Goal: Task Accomplishment & Management: Manage account settings

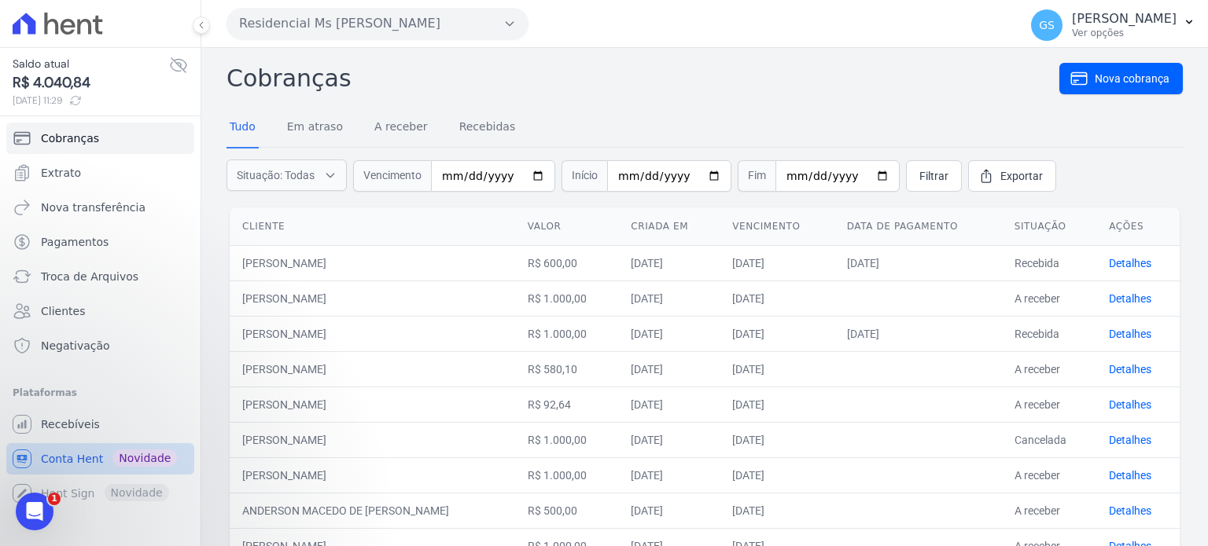
click at [108, 453] on link "Conta Hent Novidade" at bounding box center [100, 458] width 188 height 31
click at [476, 134] on link "Recebidas" at bounding box center [487, 128] width 63 height 41
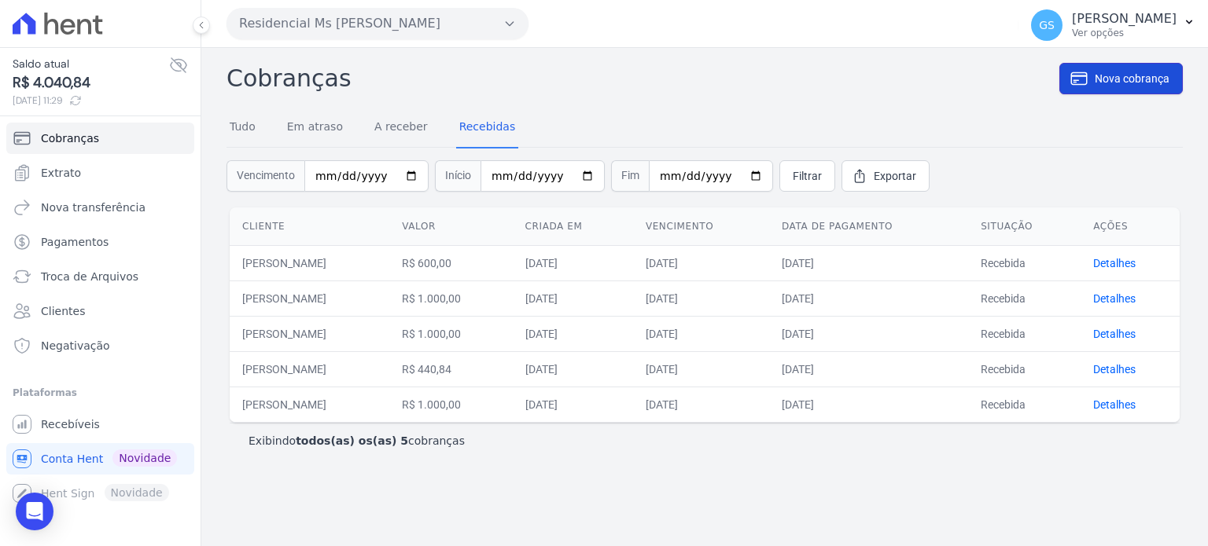
click at [1121, 76] on span "Nova cobrança" at bounding box center [1131, 79] width 75 height 16
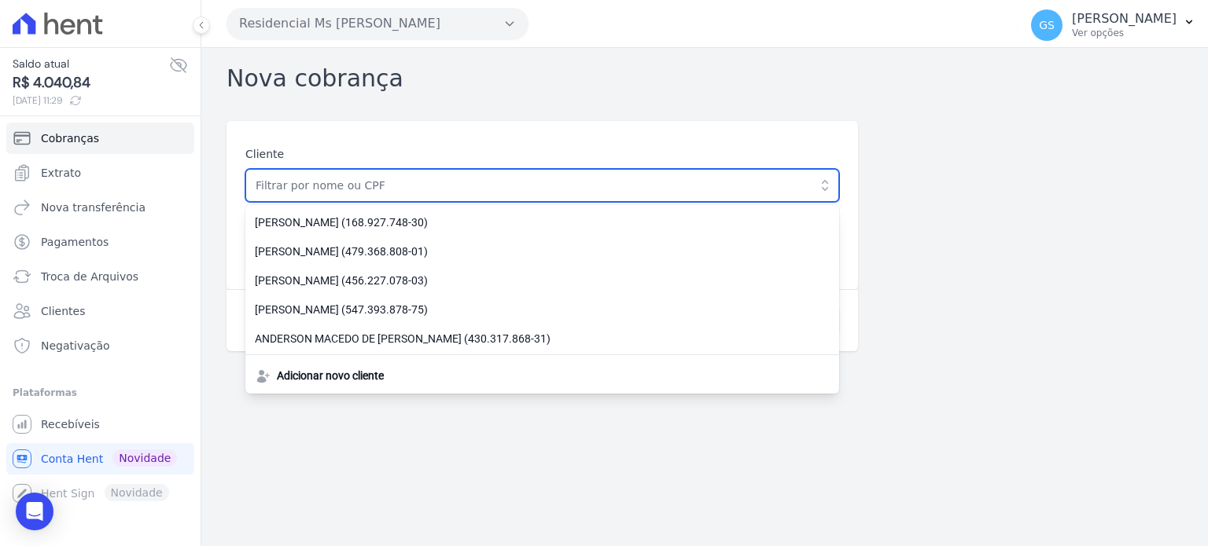
click at [745, 181] on input "text" at bounding box center [542, 185] width 594 height 33
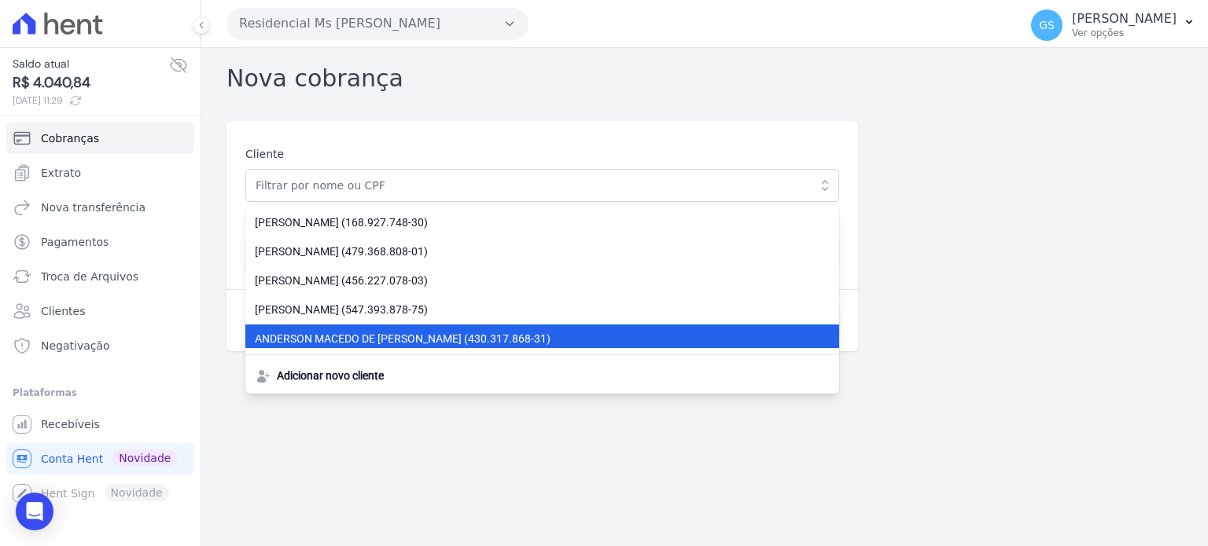
click at [766, 342] on span "ANDERSON MACEDO DE SANTANA (430.317.868-31)" at bounding box center [533, 339] width 556 height 17
type input "ANDERSON MACEDO DE [PERSON_NAME]"
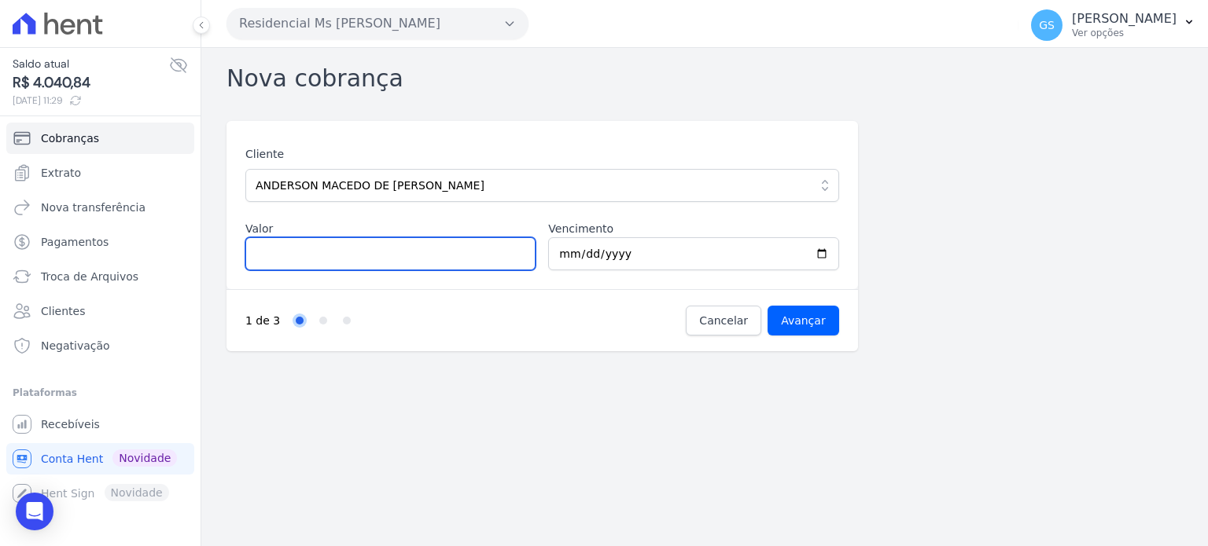
click at [472, 245] on input "Valor" at bounding box center [390, 253] width 290 height 33
type input "1000"
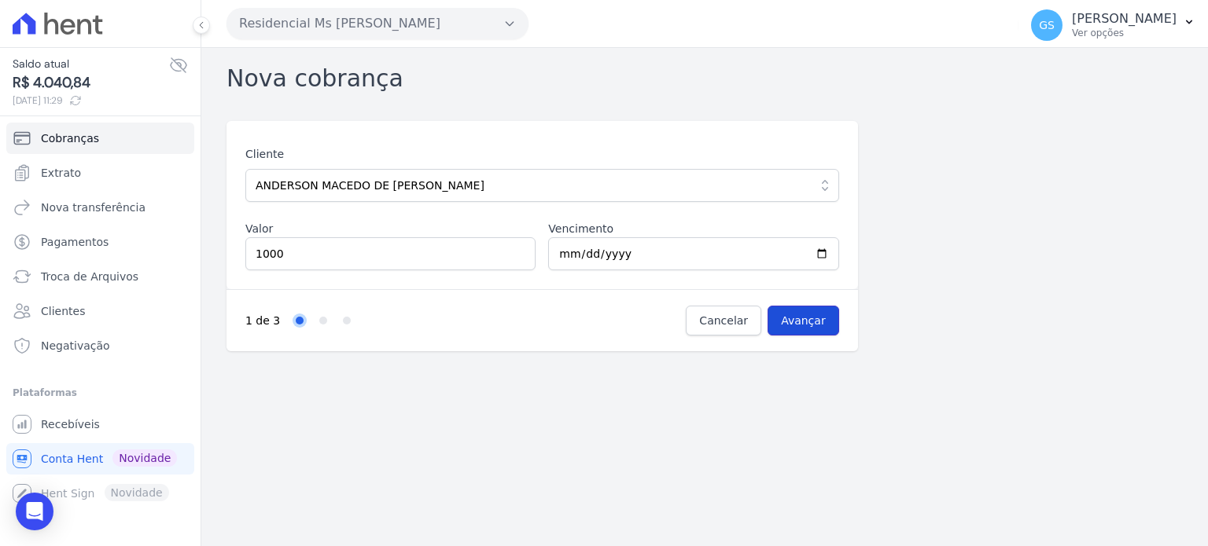
click at [817, 323] on input "Avançar" at bounding box center [803, 321] width 72 height 30
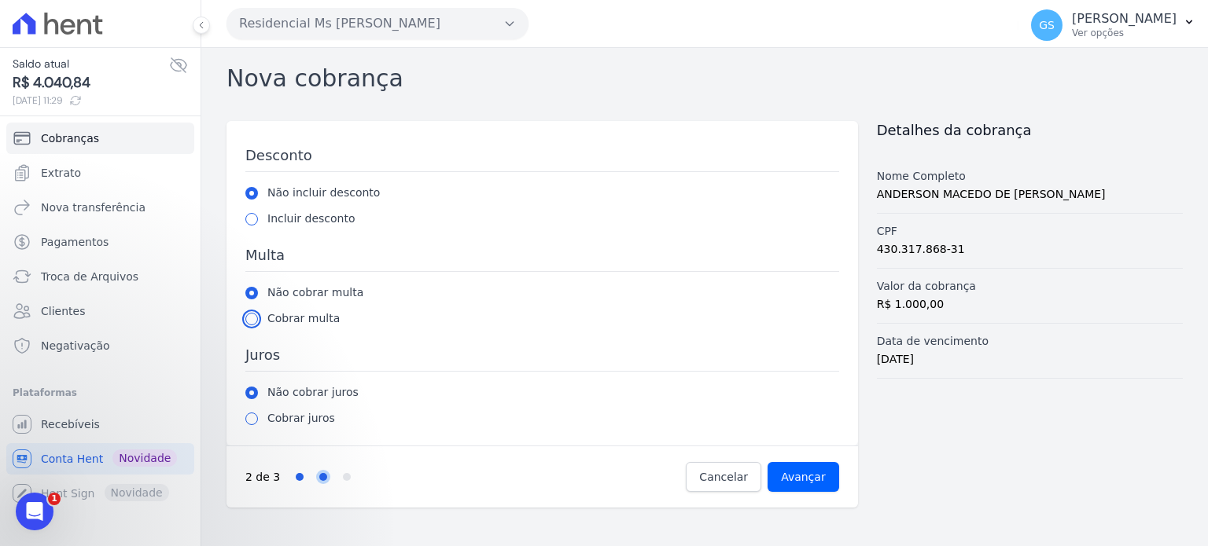
click at [252, 317] on input "radio" at bounding box center [251, 319] width 13 height 13
radio input "true"
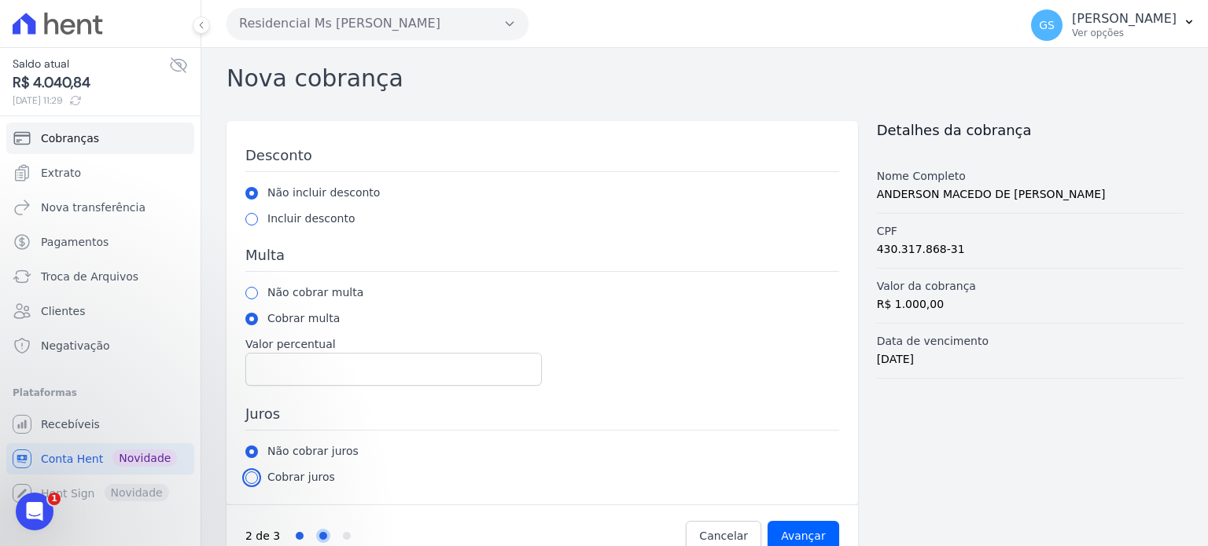
click at [248, 478] on input "radio" at bounding box center [251, 478] width 13 height 13
radio input "true"
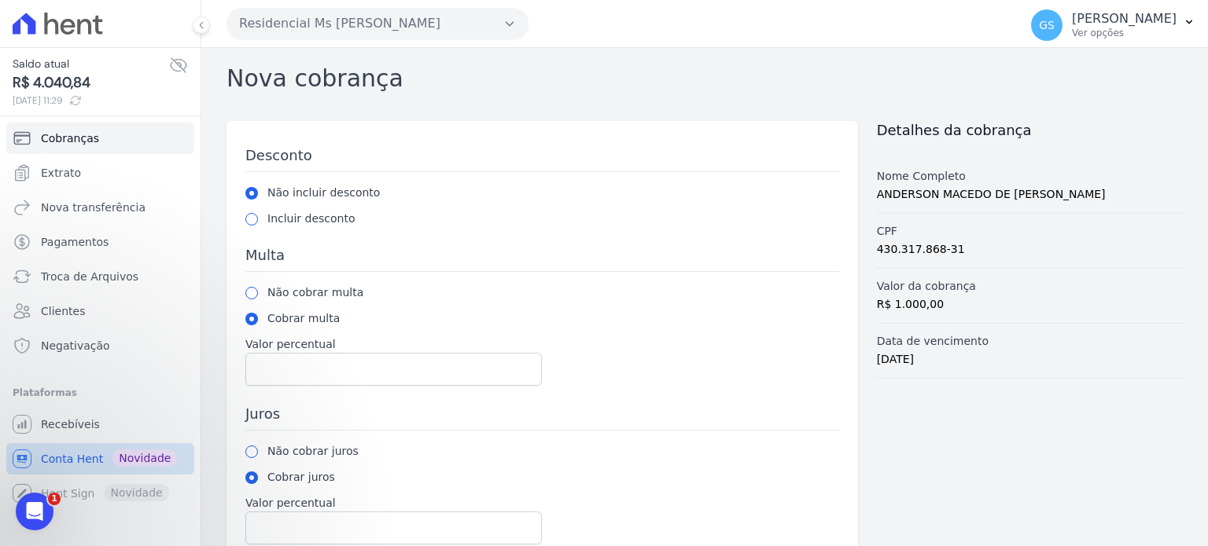
click at [95, 461] on span "Conta Hent" at bounding box center [72, 459] width 62 height 16
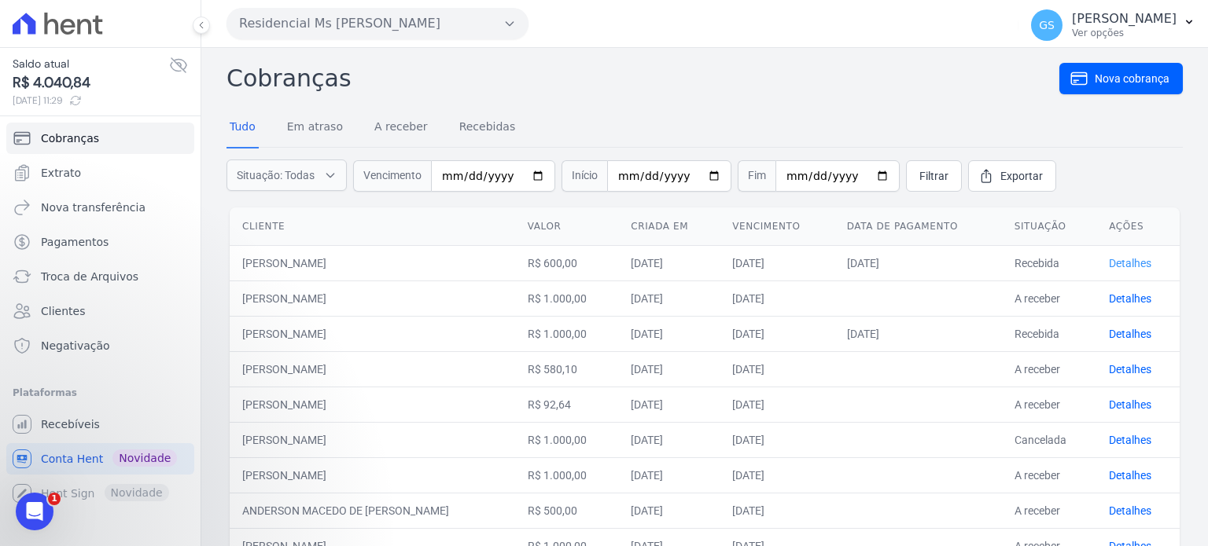
click at [1127, 265] on link "Detalhes" at bounding box center [1129, 263] width 42 height 13
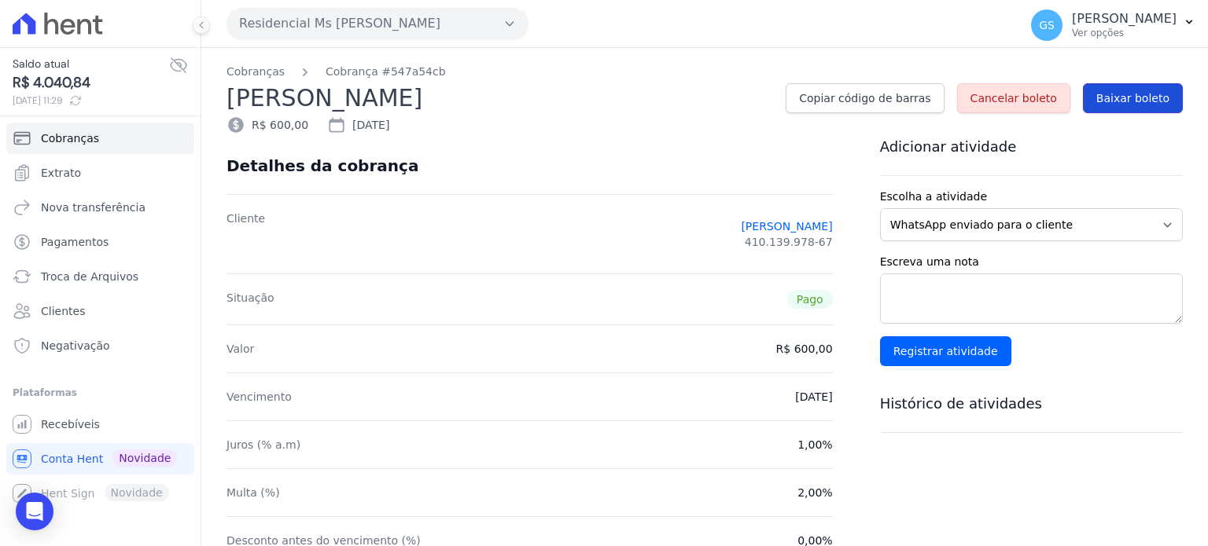
click at [1128, 108] on link "Baixar boleto" at bounding box center [1133, 98] width 100 height 30
click at [66, 28] on icon at bounding box center [58, 24] width 90 height 22
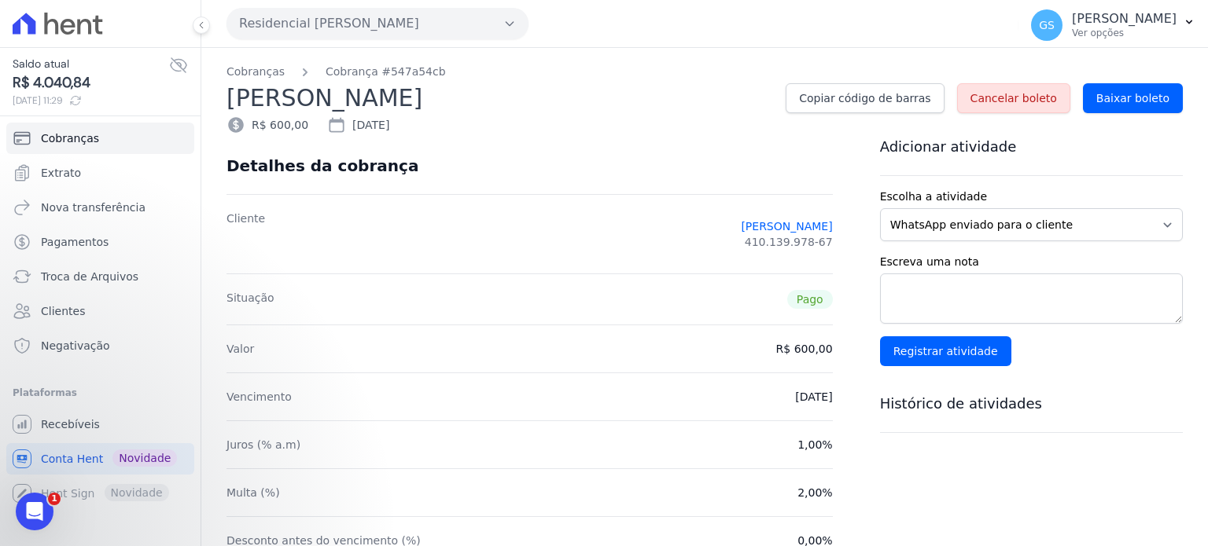
click at [78, 31] on icon at bounding box center [84, 26] width 14 height 15
click at [198, 26] on icon at bounding box center [201, 24] width 9 height 9
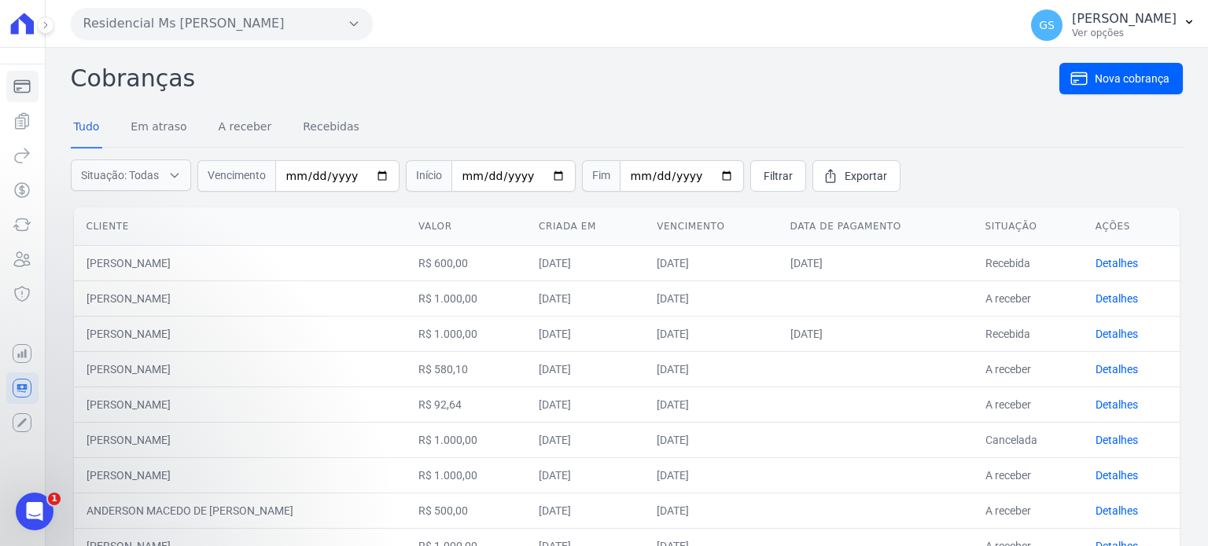
click at [39, 28] on button at bounding box center [45, 25] width 17 height 17
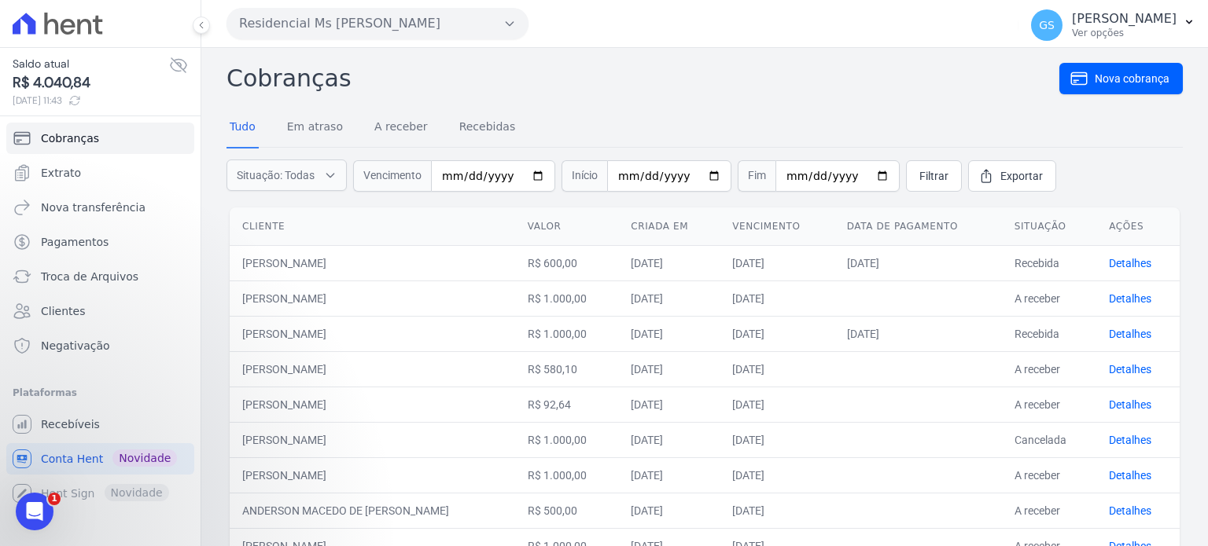
drag, startPoint x: 101, startPoint y: 22, endPoint x: 69, endPoint y: 13, distance: 32.8
click at [101, 23] on icon at bounding box center [58, 24] width 90 height 22
click at [1112, 34] on p "Ver opções" at bounding box center [1124, 33] width 105 height 13
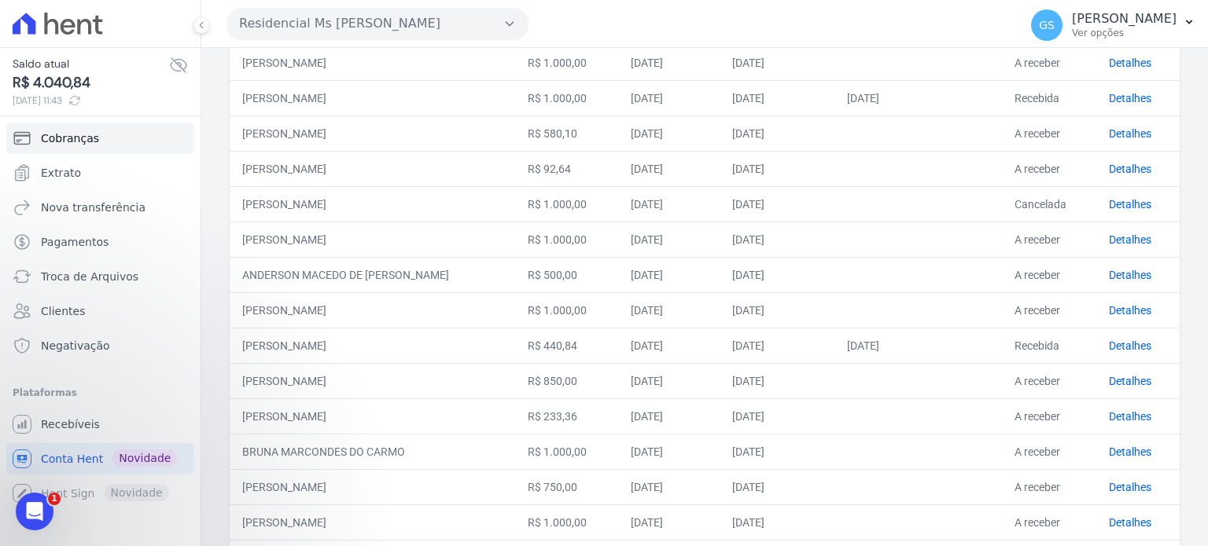
click at [219, 381] on div "Cobranças Nova cobrança Tudo Em atraso A receber Recebidas Situação: Todas Em a…" at bounding box center [704, 325] width 1006 height 1027
click at [101, 283] on span "Troca de Arquivos" at bounding box center [89, 277] width 97 height 16
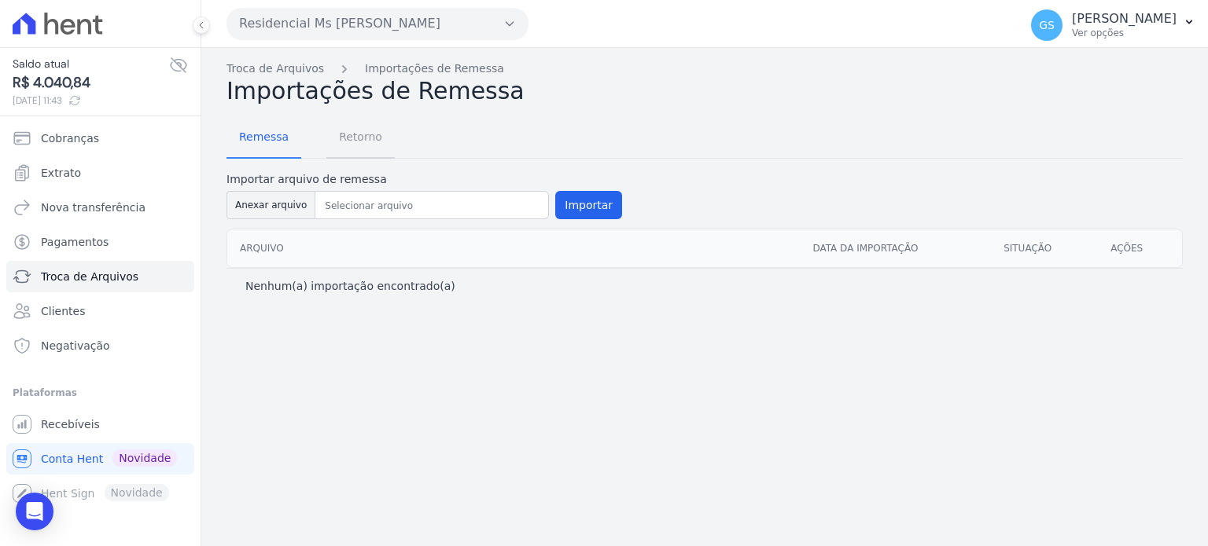
click at [350, 138] on span "Retorno" at bounding box center [360, 136] width 62 height 31
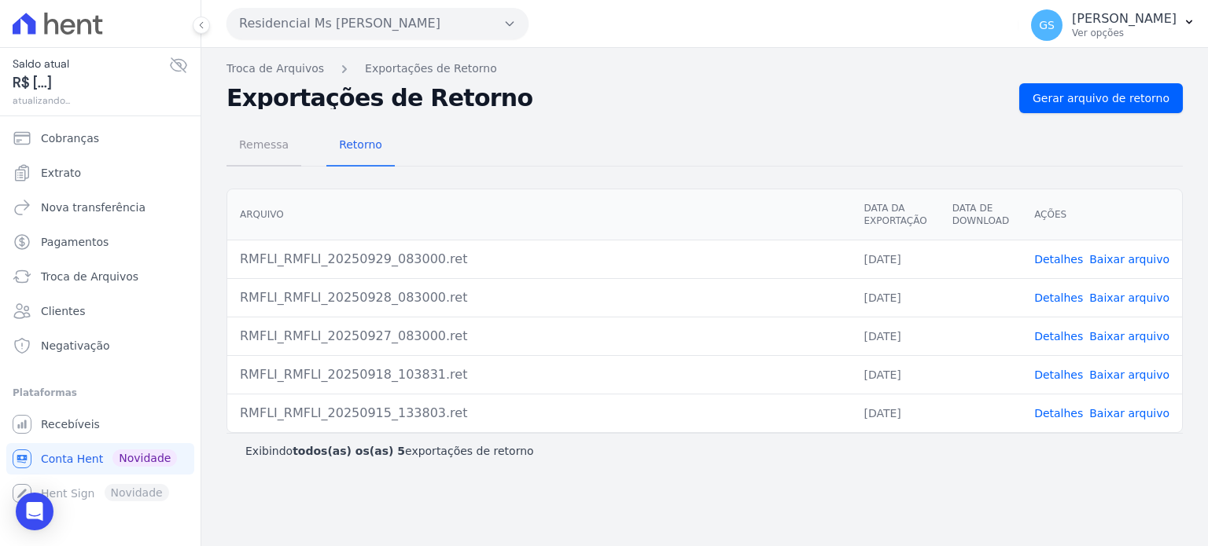
click at [262, 139] on span "Remessa" at bounding box center [264, 144] width 68 height 31
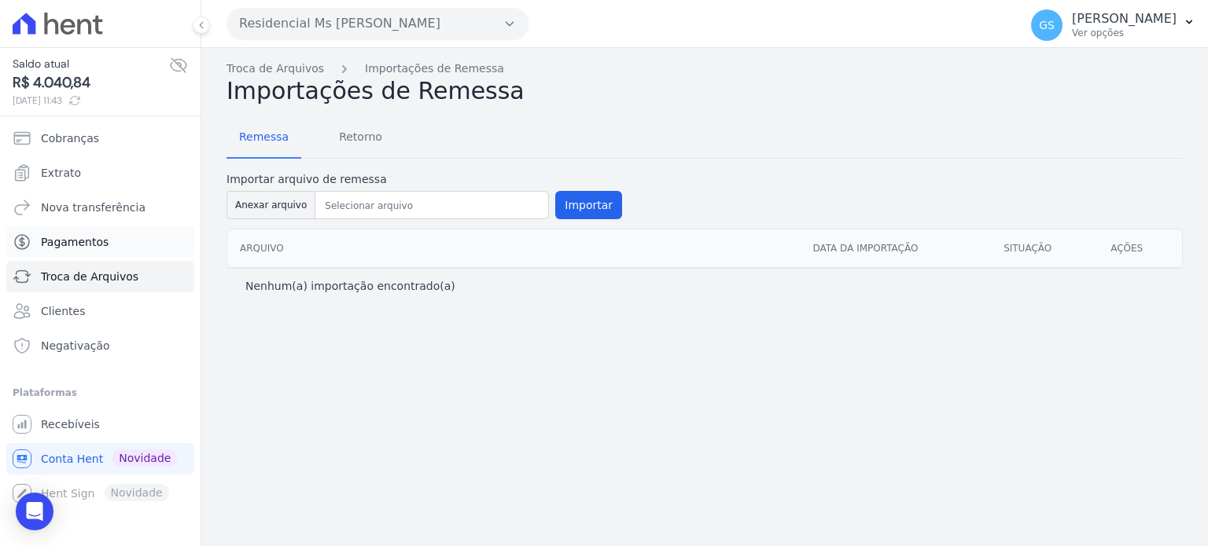
click at [117, 236] on link "Pagamentos" at bounding box center [100, 241] width 188 height 31
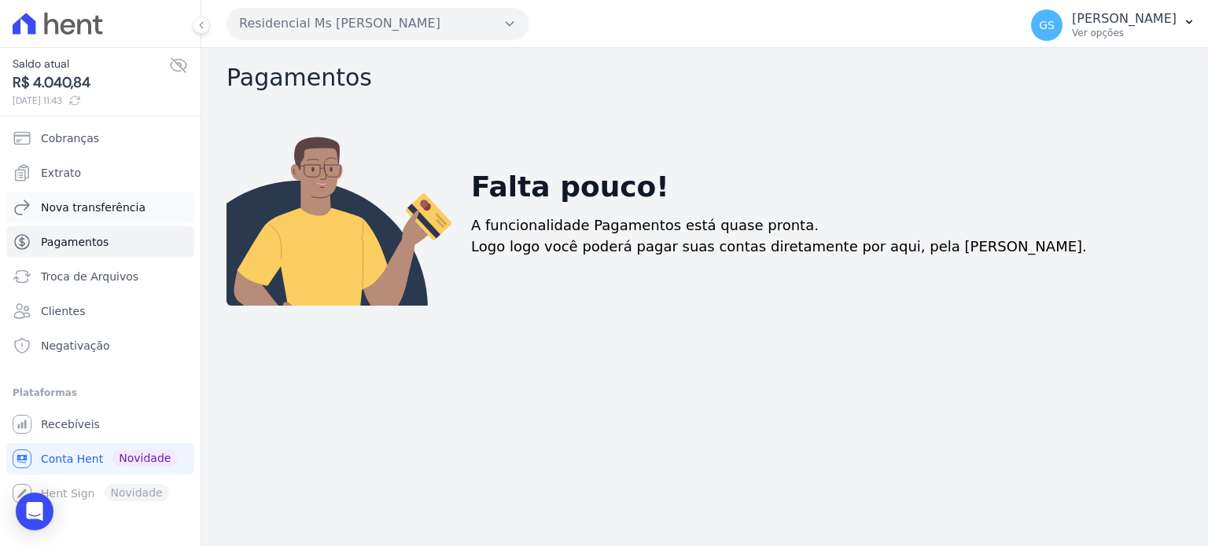
click at [116, 209] on span "Nova transferência" at bounding box center [93, 208] width 105 height 16
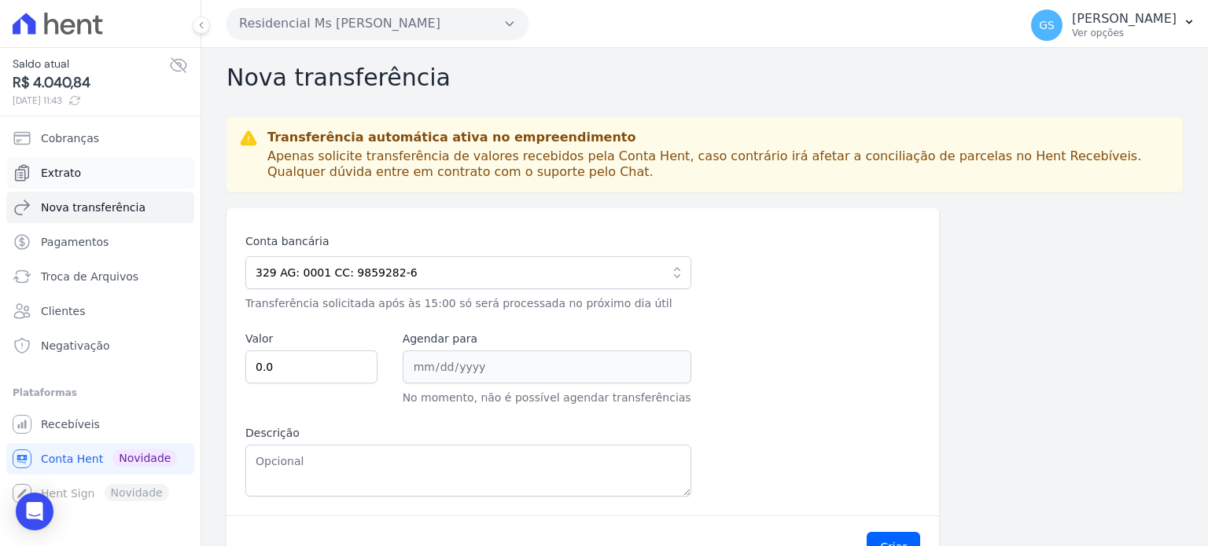
click at [87, 169] on link "Extrato" at bounding box center [100, 172] width 188 height 31
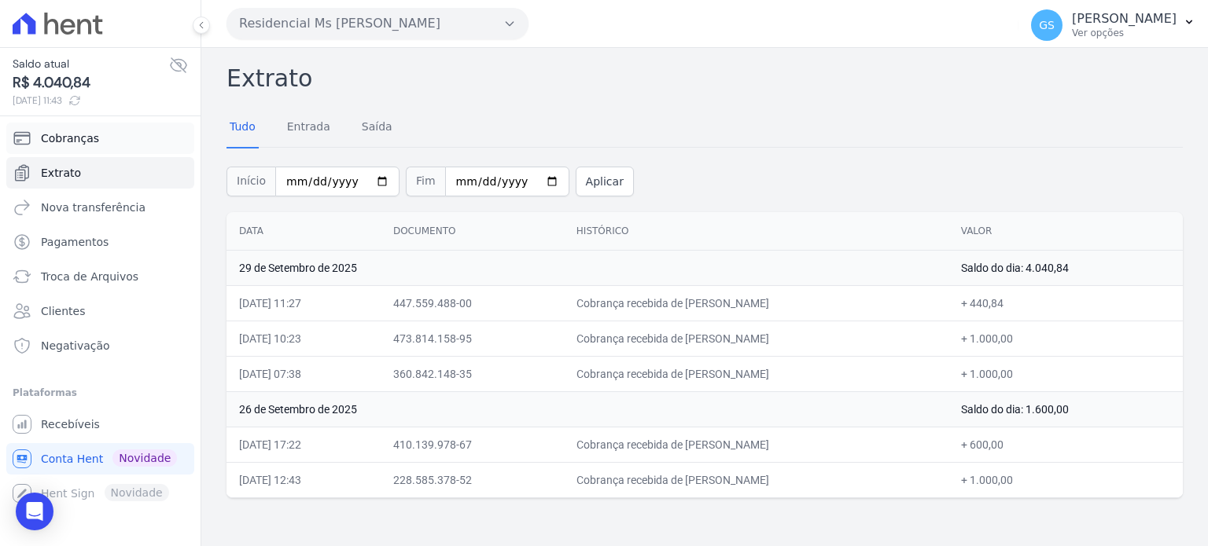
click at [99, 134] on link "Cobranças" at bounding box center [100, 138] width 188 height 31
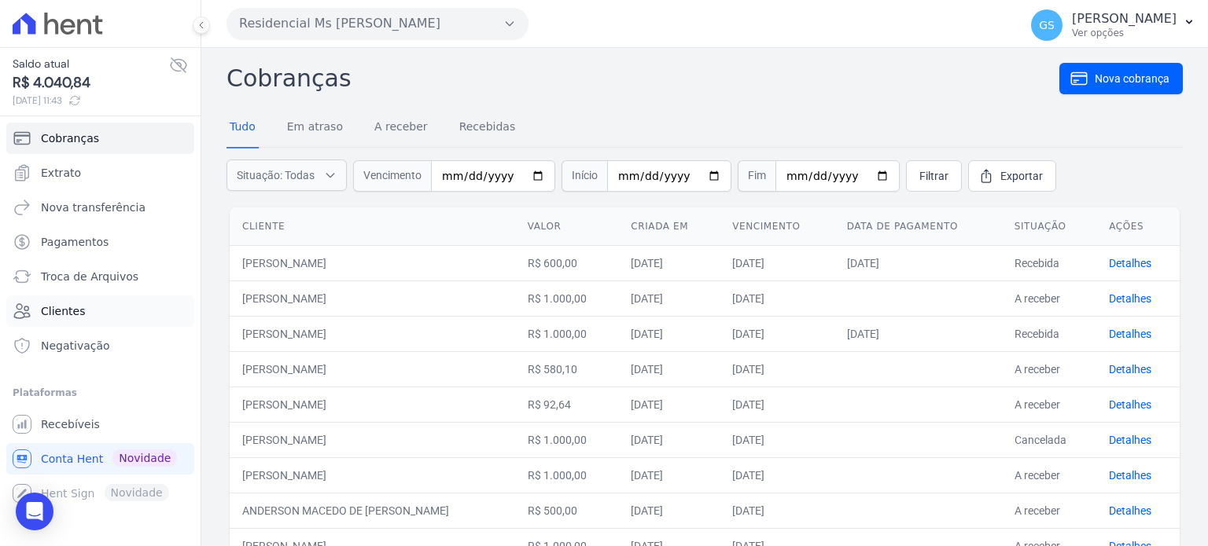
click at [119, 309] on link "Clientes" at bounding box center [100, 311] width 188 height 31
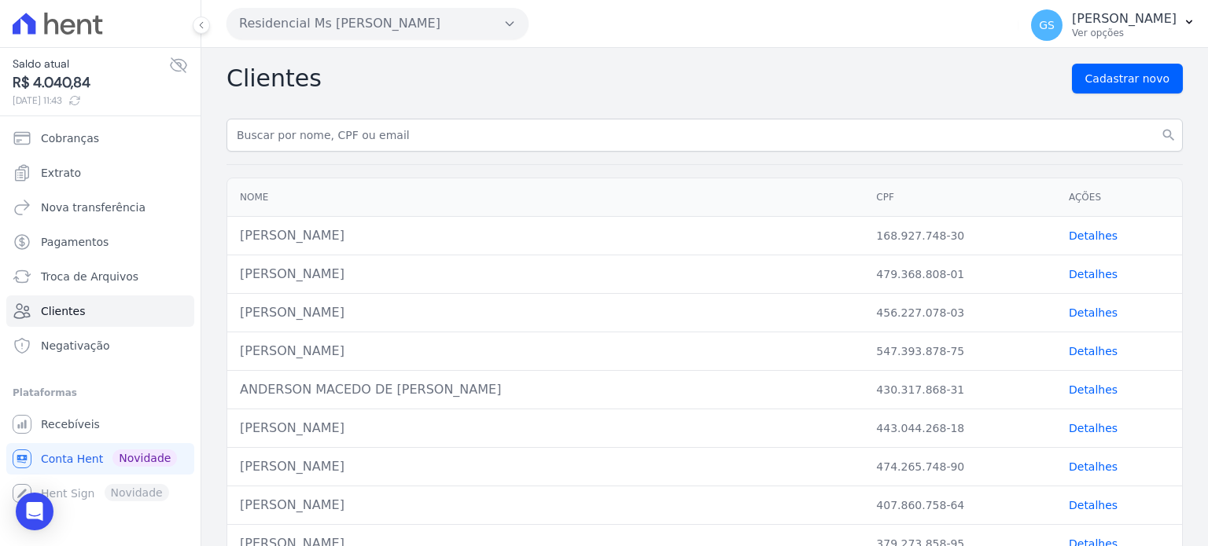
click at [1084, 235] on link "Detalhes" at bounding box center [1092, 236] width 49 height 13
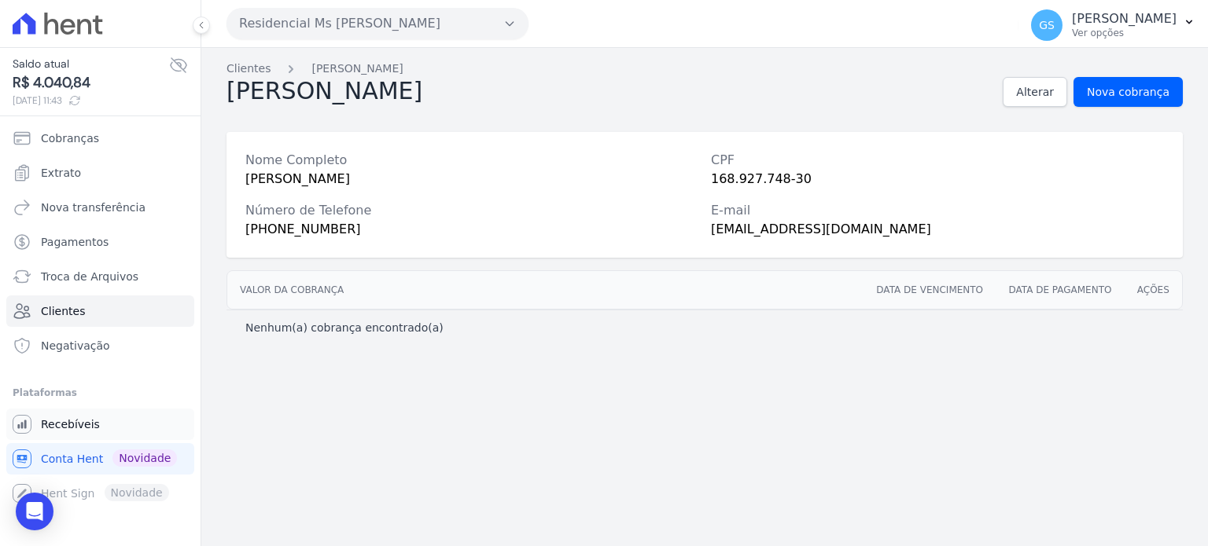
click at [86, 425] on span "Recebíveis" at bounding box center [70, 425] width 59 height 16
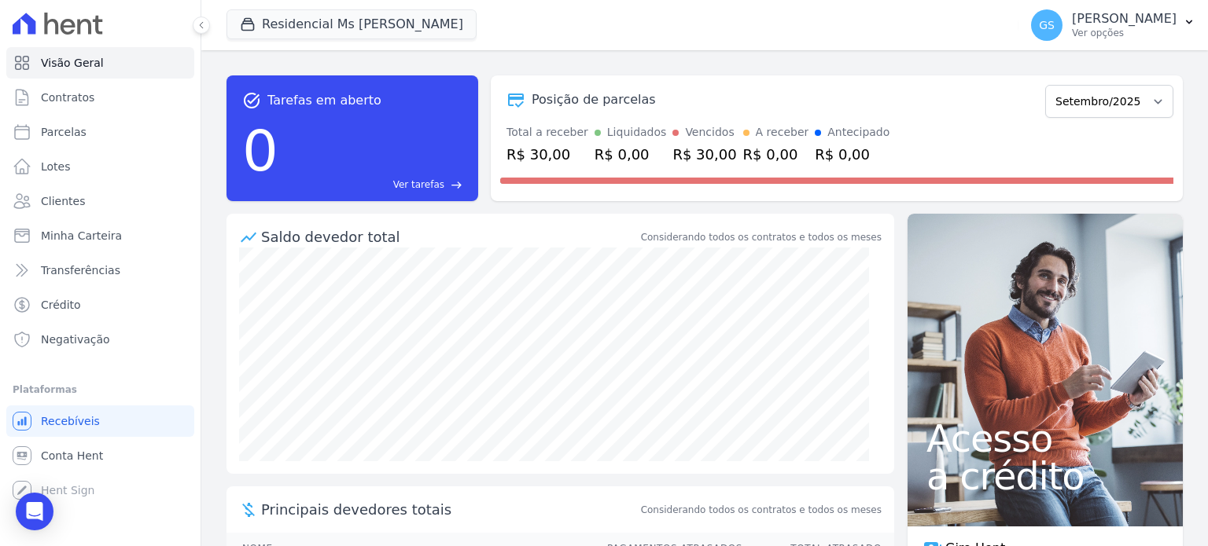
scroll to position [107, 0]
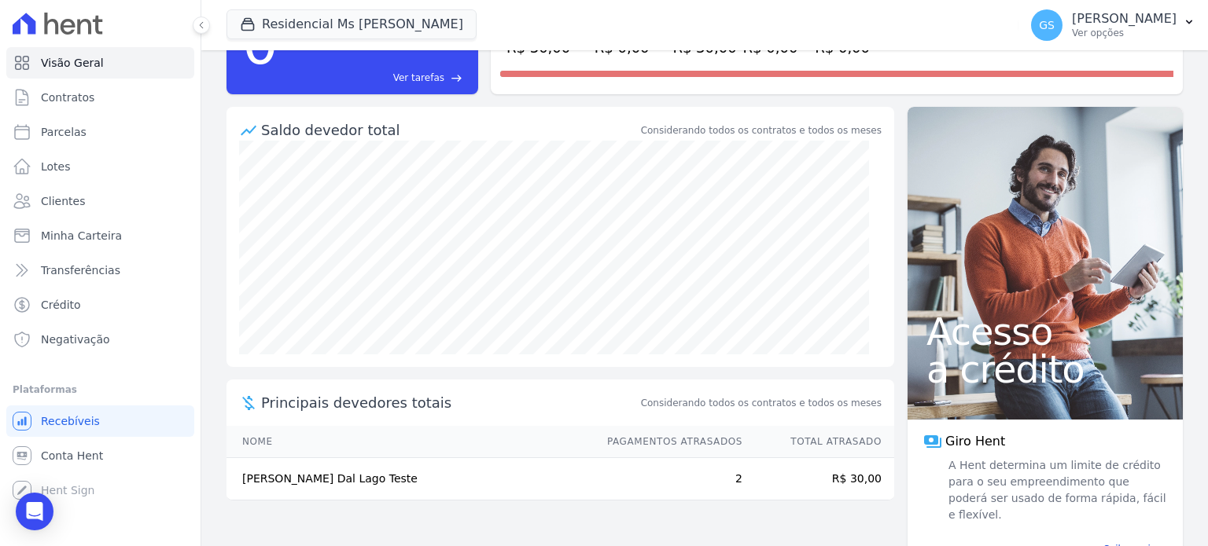
click at [829, 483] on td "R$ 30,00" at bounding box center [818, 479] width 151 height 42
click at [101, 96] on link "Contratos" at bounding box center [100, 97] width 188 height 31
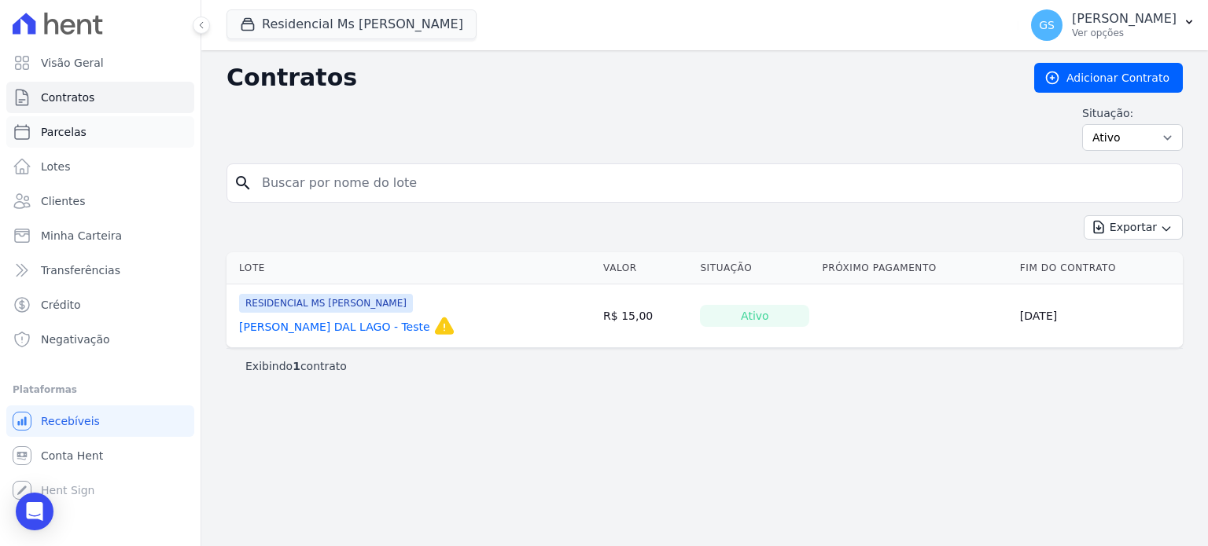
click at [74, 128] on span "Parcelas" at bounding box center [64, 132] width 46 height 16
select select
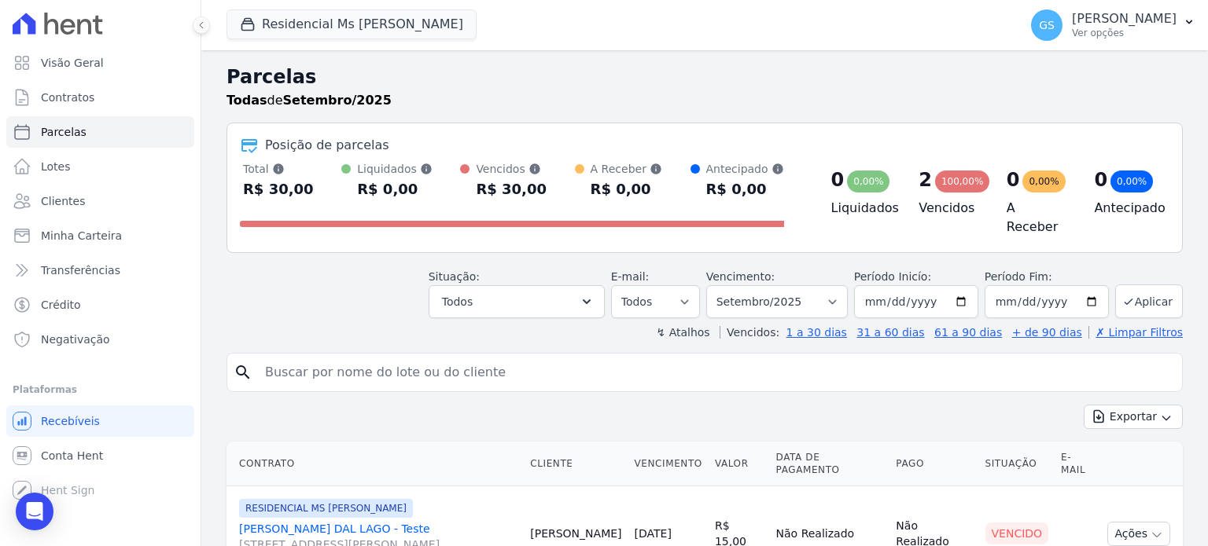
scroll to position [126, 0]
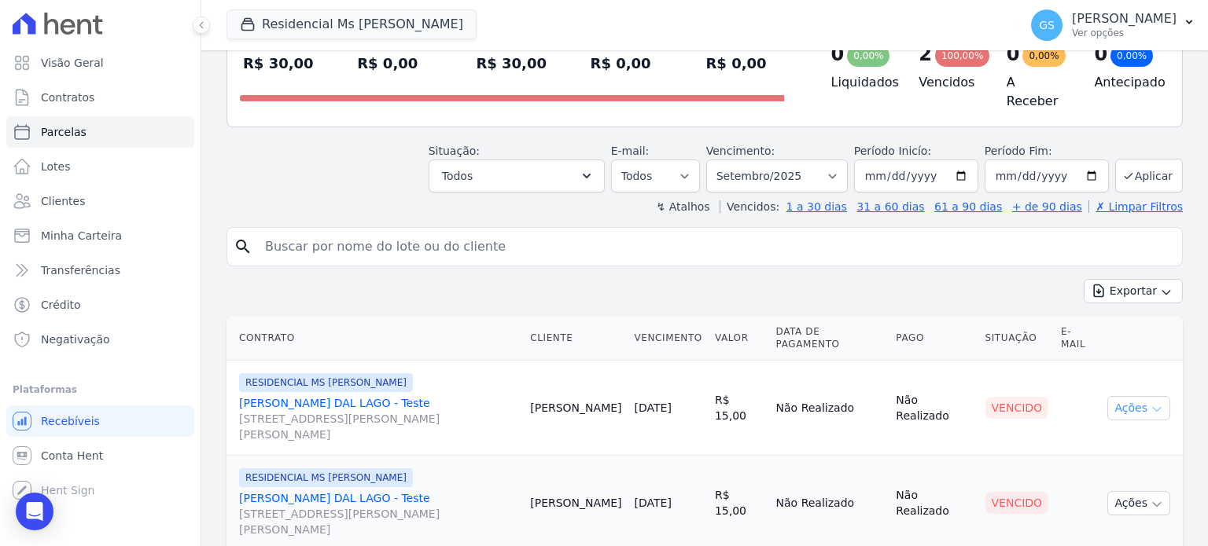
click at [1133, 396] on button "Ações" at bounding box center [1138, 408] width 63 height 24
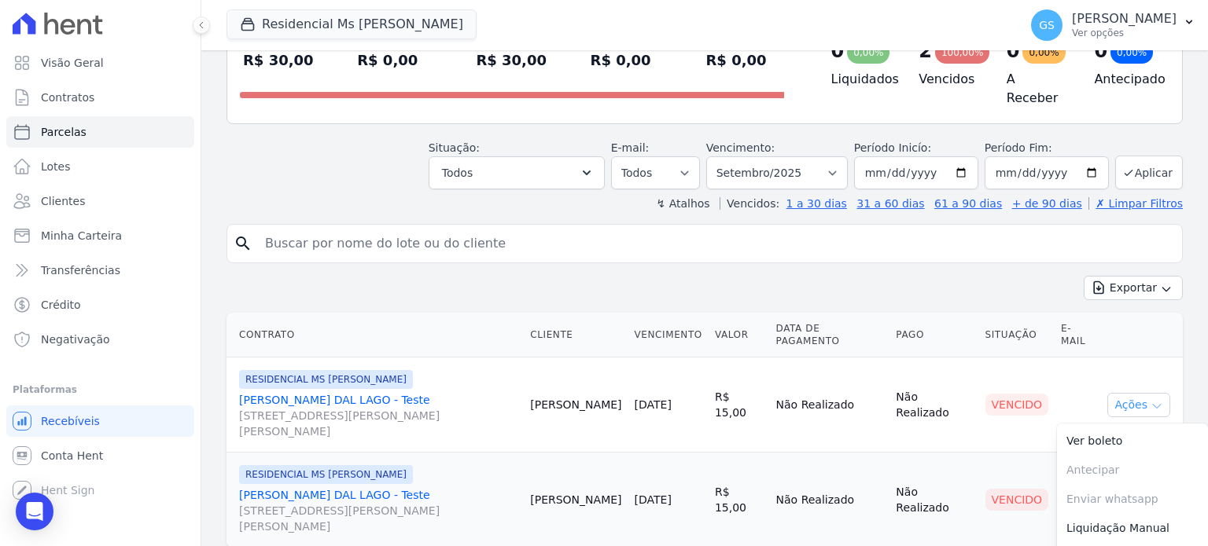
click at [1133, 393] on button "Ações" at bounding box center [1138, 405] width 63 height 24
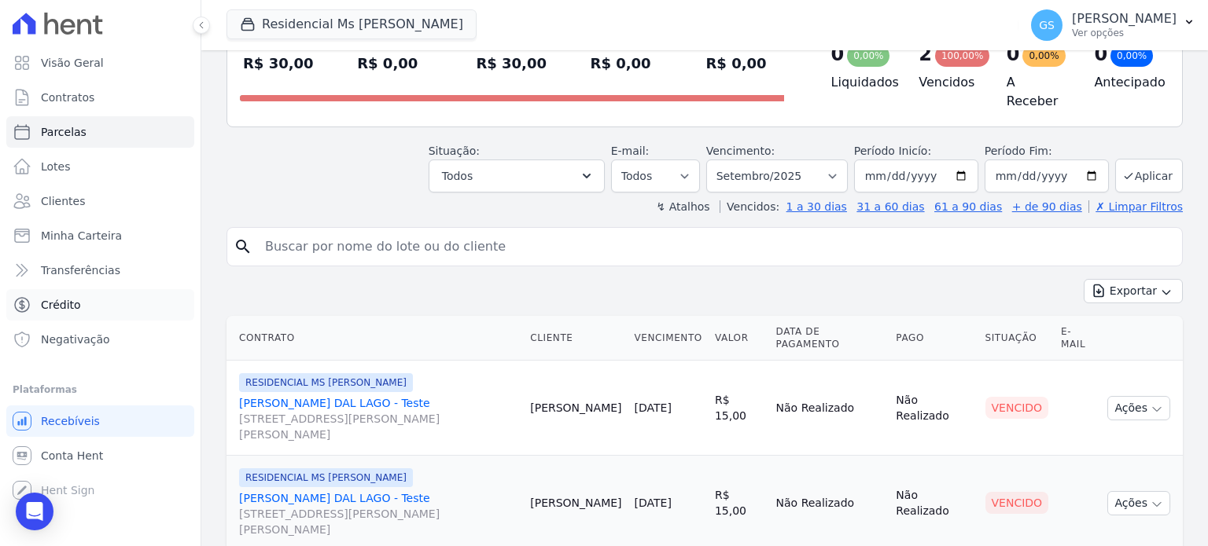
click at [86, 300] on link "Crédito" at bounding box center [100, 304] width 188 height 31
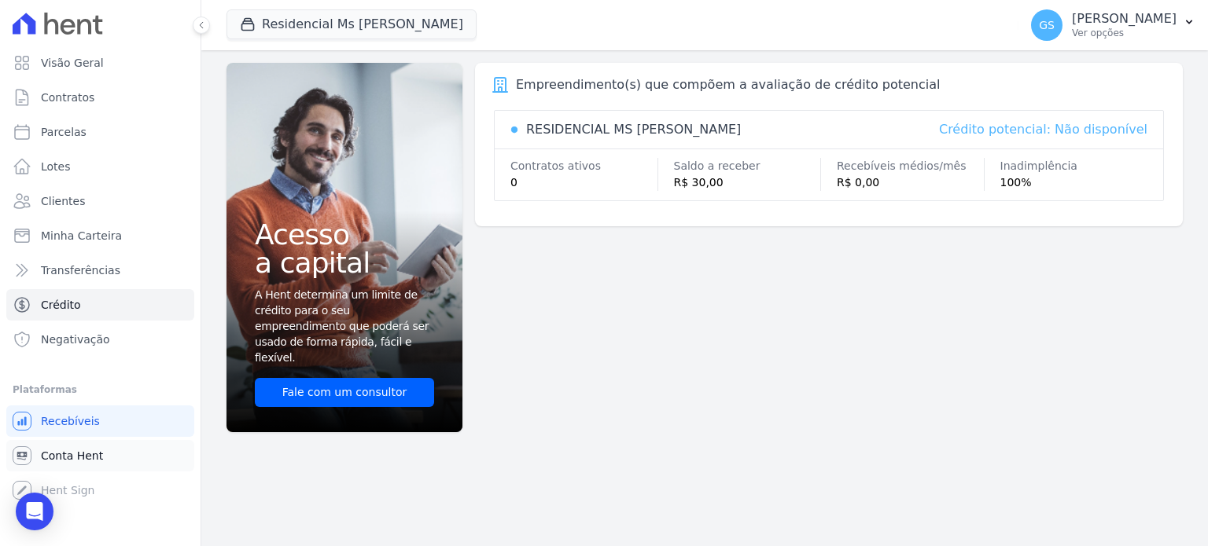
click at [105, 458] on link "Conta Hent" at bounding box center [100, 455] width 188 height 31
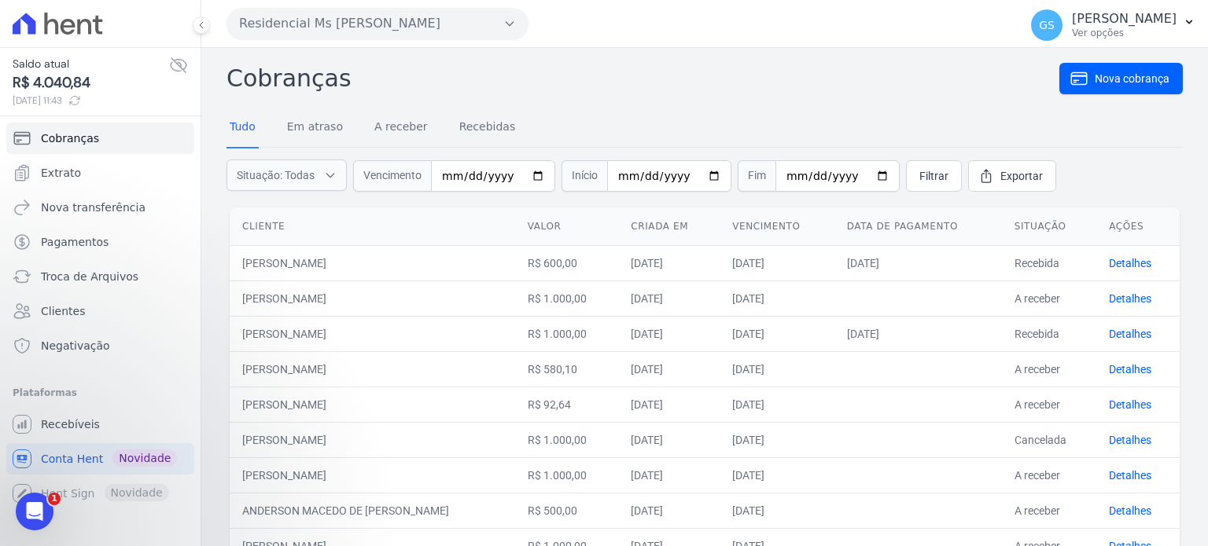
click at [504, 29] on icon "button" at bounding box center [509, 23] width 13 height 13
click at [73, 28] on icon at bounding box center [58, 24] width 90 height 22
click at [80, 31] on icon at bounding box center [58, 24] width 90 height 22
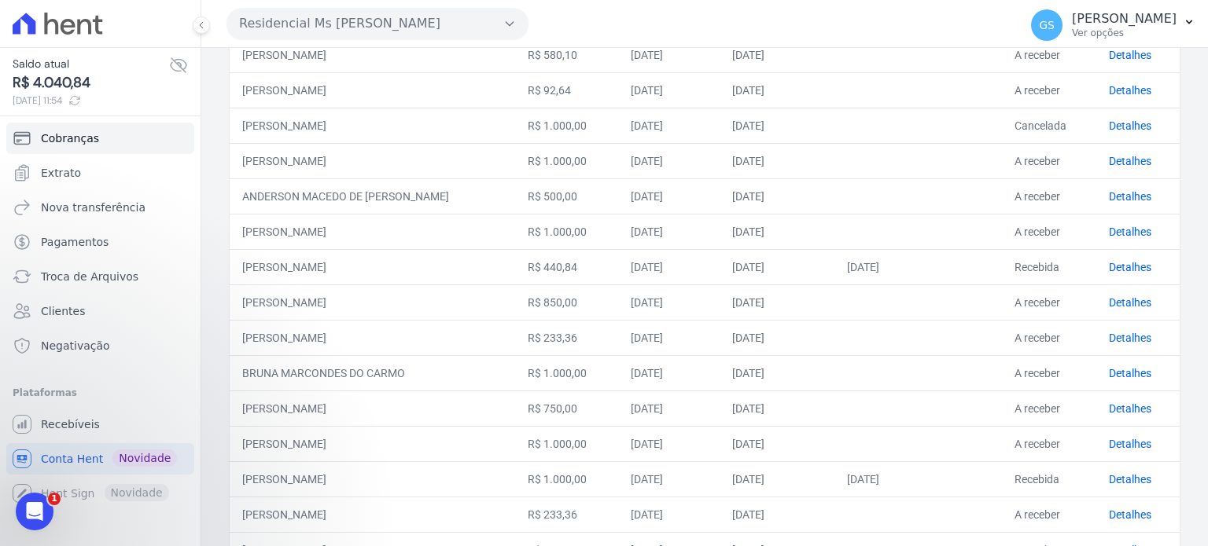
scroll to position [524, 0]
